Goal: Task Accomplishment & Management: Manage account settings

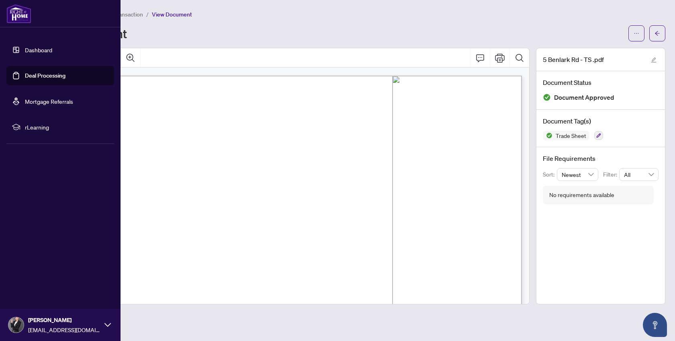
click at [27, 75] on link "Deal Processing" at bounding box center [45, 75] width 41 height 7
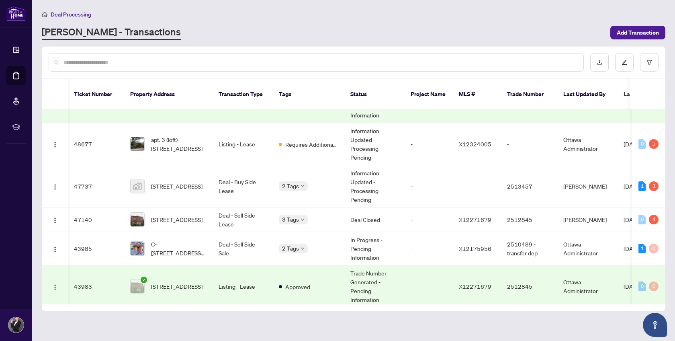
scroll to position [73, 0]
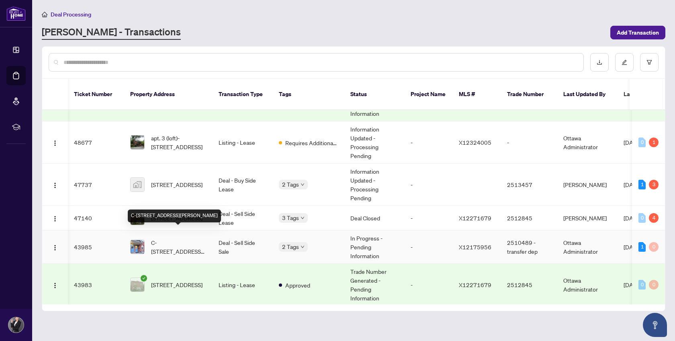
click at [175, 238] on span "C-[STREET_ADDRESS][PERSON_NAME]" at bounding box center [178, 247] width 55 height 18
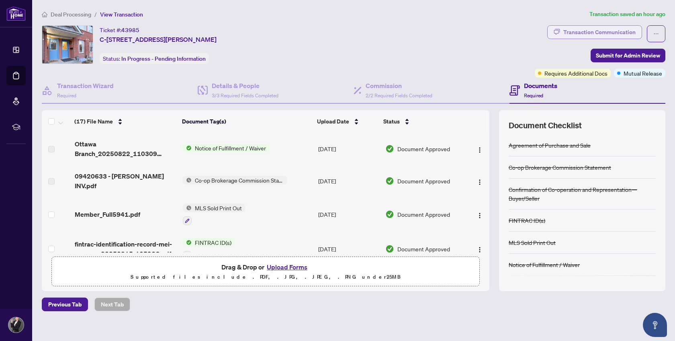
click at [592, 35] on div "Transaction Communication" at bounding box center [599, 32] width 72 height 13
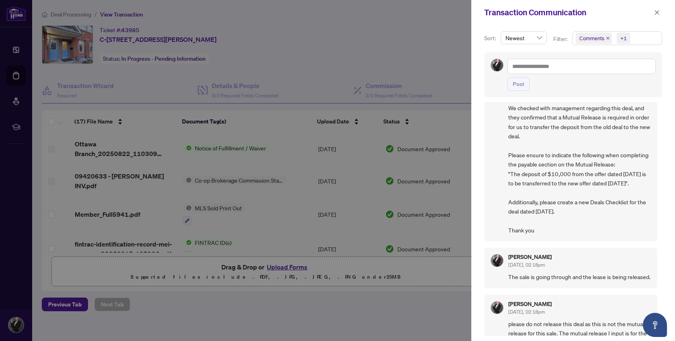
scroll to position [30, 0]
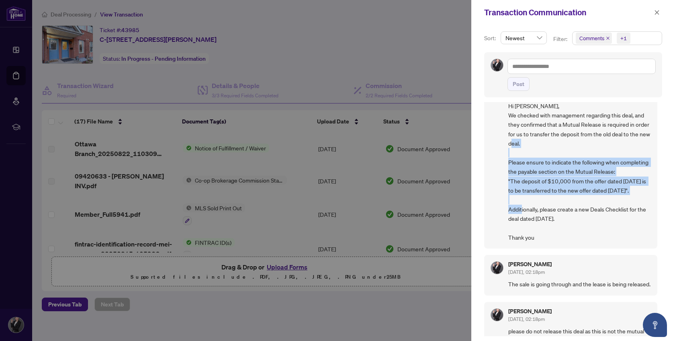
drag, startPoint x: 509, startPoint y: 160, endPoint x: 530, endPoint y: 203, distance: 46.9
click at [530, 203] on span "Hi [PERSON_NAME], We checked with management regarding this deal, and they conf…" at bounding box center [579, 171] width 143 height 141
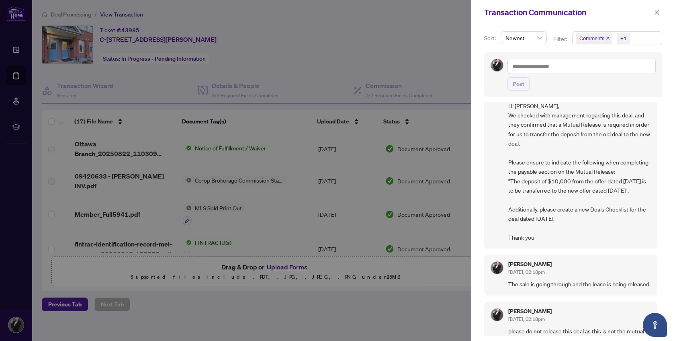
click at [546, 204] on span "Hi [PERSON_NAME], We checked with management regarding this deal, and they conf…" at bounding box center [579, 171] width 143 height 141
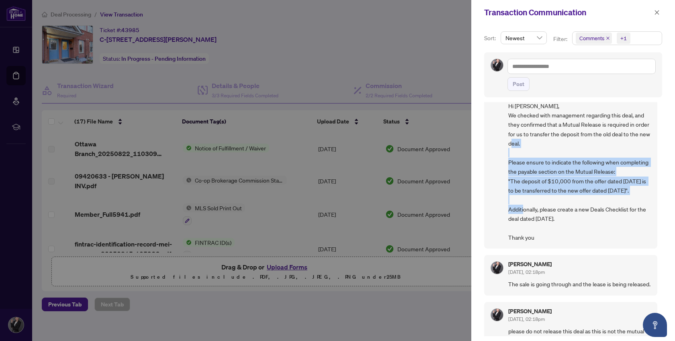
drag, startPoint x: 508, startPoint y: 161, endPoint x: 532, endPoint y: 205, distance: 50.0
click at [532, 205] on span "Hi [PERSON_NAME], We checked with management regarding this deal, and they conf…" at bounding box center [579, 171] width 143 height 141
copy span "Please ensure to indicate the following when completing the payable section on …"
